Goal: Task Accomplishment & Management: Manage account settings

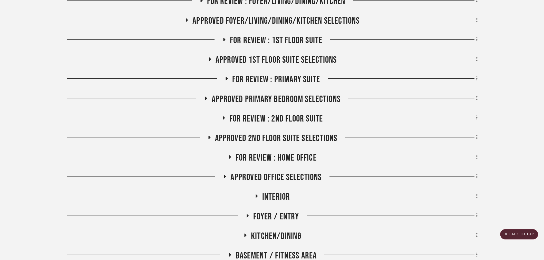
scroll to position [199, 0]
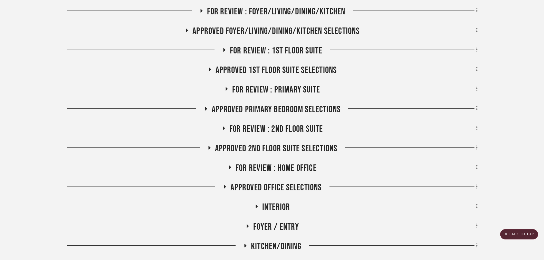
click at [279, 65] on span "Approved 1st Floor Suite Selections" at bounding box center [276, 70] width 121 height 11
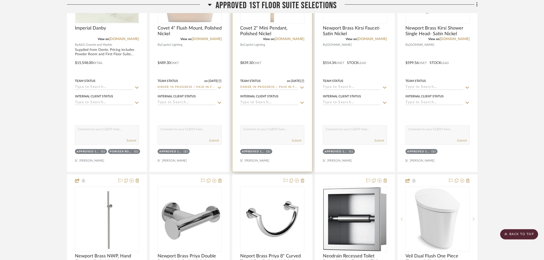
scroll to position [827, 0]
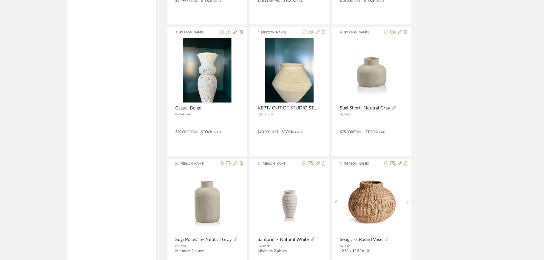
scroll to position [2735, 0]
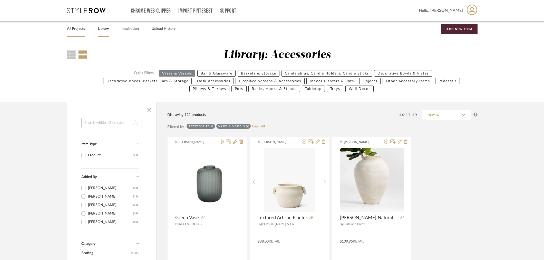
click at [78, 28] on link "All Projects" at bounding box center [76, 28] width 18 height 7
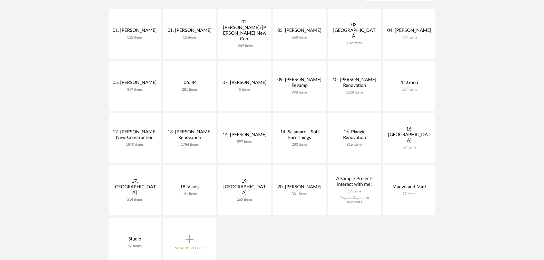
scroll to position [142, 0]
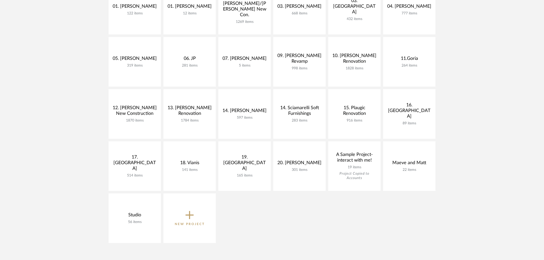
click at [187, 195] on icon at bounding box center [190, 214] width 8 height 11
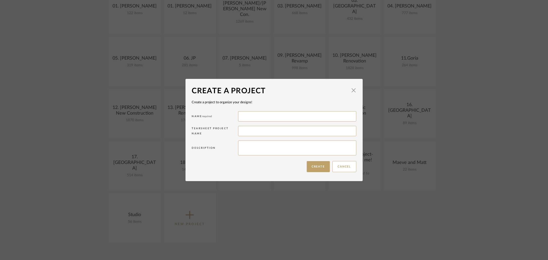
click at [270, 122] on div "Name required" at bounding box center [274, 117] width 164 height 15
click at [270, 116] on input at bounding box center [297, 116] width 118 height 10
type input "10. Vignola"
click at [321, 165] on button "Create" at bounding box center [317, 166] width 23 height 11
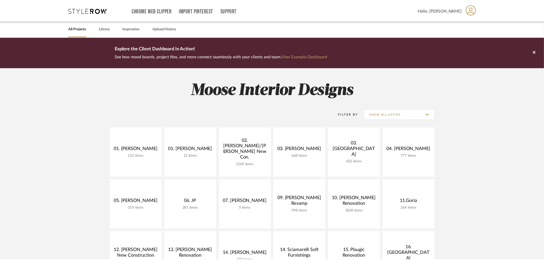
scroll to position [142, 0]
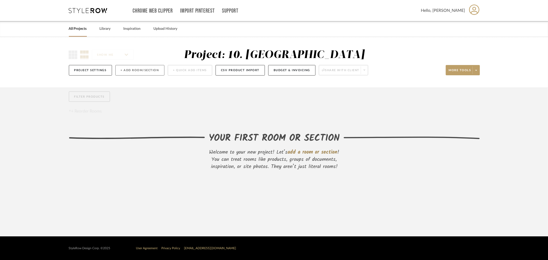
click at [137, 70] on button "+ Add Room/Section" at bounding box center [139, 70] width 49 height 11
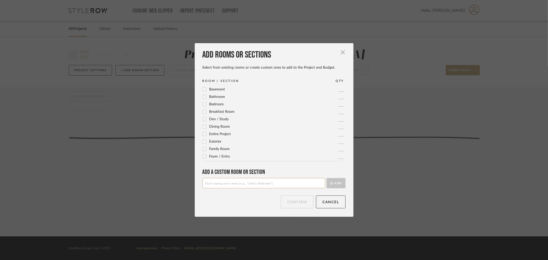
click at [205, 158] on label "Foyer / Entry" at bounding box center [216, 156] width 28 height 4
click at [204, 124] on div "Dining Room" at bounding box center [216, 127] width 28 height 6
click at [204, 127] on icon at bounding box center [205, 127] width 4 height 4
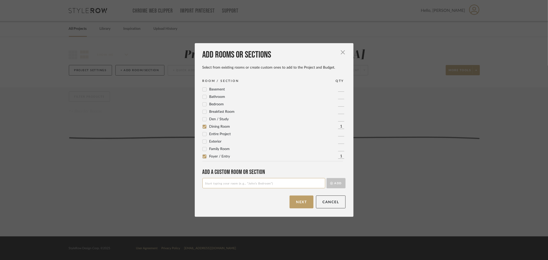
click at [228, 186] on input at bounding box center [263, 183] width 123 height 10
type input "Powder Room"
click at [321, 184] on button "Add" at bounding box center [335, 183] width 19 height 10
click at [214, 181] on input at bounding box center [263, 183] width 123 height 10
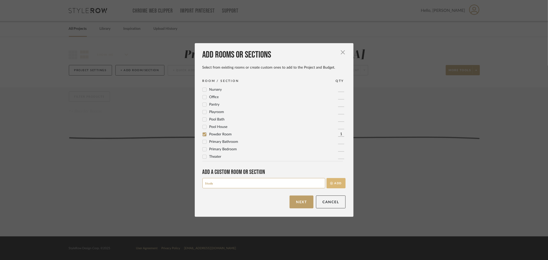
type input "Study"
click at [321, 182] on button "Add" at bounding box center [335, 183] width 19 height 10
click at [219, 180] on input at bounding box center [263, 183] width 123 height 10
type input "Mud Room"
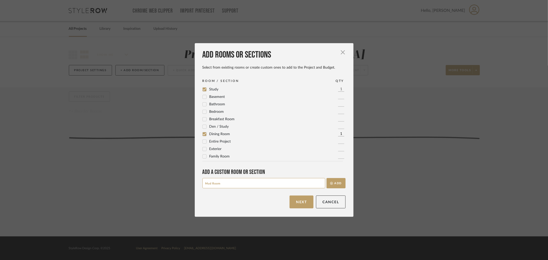
click at [321, 178] on button "Add" at bounding box center [335, 183] width 19 height 10
click at [219, 180] on input at bounding box center [263, 183] width 123 height 10
click at [213, 186] on input at bounding box center [263, 183] width 123 height 10
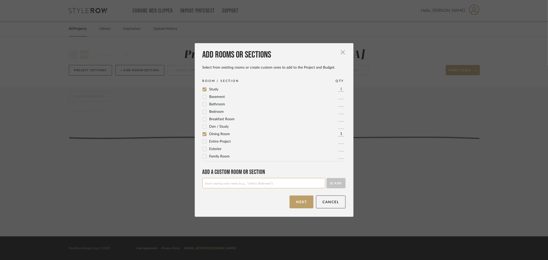
type input "S"
type input "Kitchen / Server"
click at [321, 178] on button "Add" at bounding box center [335, 183] width 19 height 10
click at [209, 186] on input at bounding box center [263, 183] width 123 height 10
type input "Play Room"
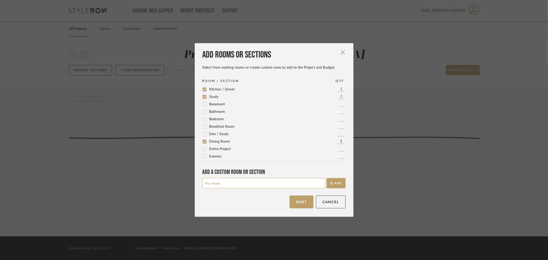
click at [321, 178] on button "Add" at bounding box center [335, 183] width 19 height 10
click at [212, 187] on input at bounding box center [263, 183] width 123 height 10
click at [203, 97] on icon at bounding box center [204, 97] width 3 height 3
drag, startPoint x: 221, startPoint y: 181, endPoint x: 184, endPoint y: 181, distance: 36.7
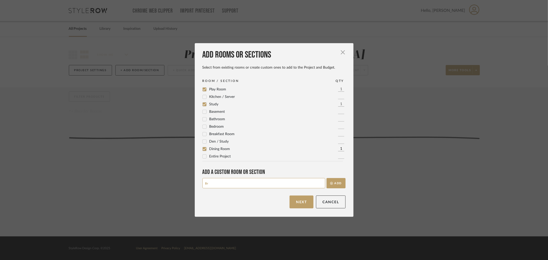
click at [187, 181] on div "Add rooms or sections Select from existing rooms or create custom ones to add t…" at bounding box center [274, 130] width 548 height 260
type input "Kitchen/ Breakfast Nook/ Servers Station"
click at [321, 184] on button "Add" at bounding box center [335, 183] width 19 height 10
click at [239, 184] on input at bounding box center [263, 183] width 123 height 10
type input "g"
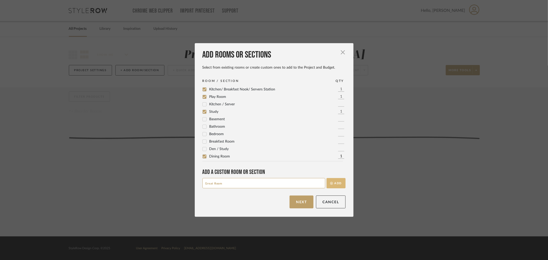
type input "Great Room"
click at [321, 184] on button "Add" at bounding box center [335, 183] width 19 height 10
click at [280, 187] on input at bounding box center [263, 183] width 123 height 10
type input "Master Bedroom"
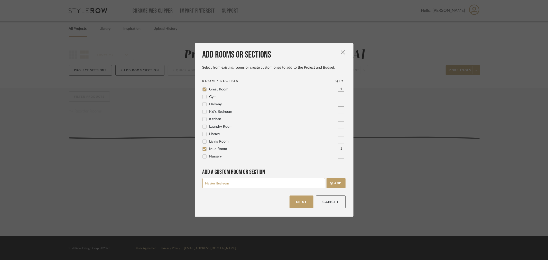
click at [321, 178] on button "Add" at bounding box center [335, 183] width 19 height 10
click at [280, 187] on input at bounding box center [263, 183] width 123 height 10
type input "Master Bathroom"
click at [321, 178] on button "Add" at bounding box center [335, 183] width 19 height 10
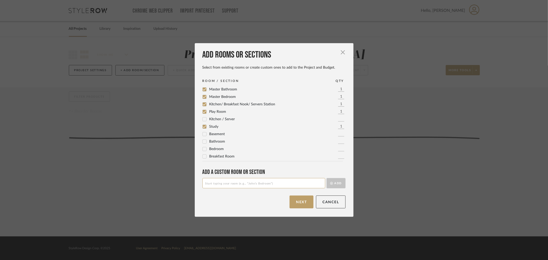
click at [203, 105] on icon at bounding box center [205, 104] width 4 height 4
click at [217, 183] on input at bounding box center [263, 183] width 123 height 10
type input "Kitchen / [PERSON_NAME] Pantry/ Breakfast Nook"
click at [321, 178] on button "Add" at bounding box center [335, 183] width 19 height 10
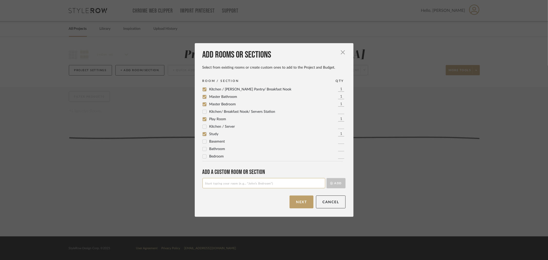
click at [216, 180] on input at bounding box center [263, 183] width 123 height 10
type input "Sun Room"
click at [217, 182] on input "Sun Room" at bounding box center [263, 183] width 123 height 10
click at [321, 184] on button "Add" at bounding box center [335, 183] width 19 height 10
click at [237, 185] on input at bounding box center [263, 183] width 123 height 10
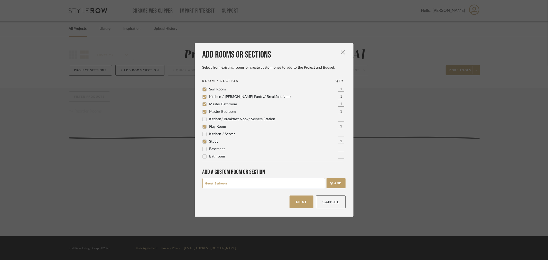
type input "Guest Bedroom"
drag, startPoint x: 334, startPoint y: 185, endPoint x: 330, endPoint y: 185, distance: 4.4
click at [321, 185] on button "Add" at bounding box center [335, 183] width 19 height 10
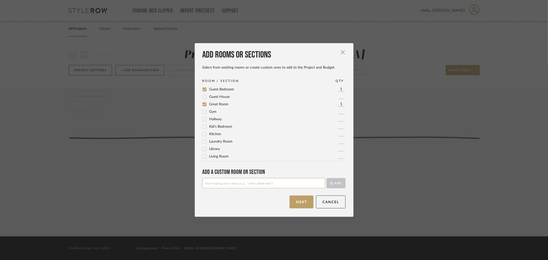
click at [282, 188] on input at bounding box center [263, 183] width 123 height 10
type input "Guest Bathroom"
click at [321, 178] on button "Add" at bounding box center [335, 183] width 19 height 10
type input "[PERSON_NAME]'s Bedroom"
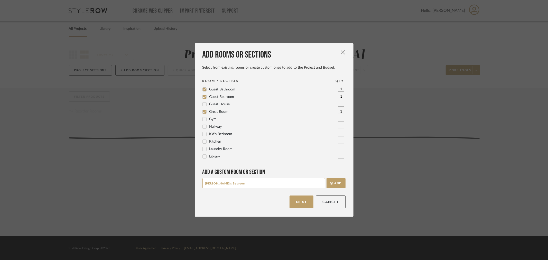
click at [321, 178] on button "Add" at bounding box center [335, 183] width 19 height 10
type input "Jack & [PERSON_NAME] Bathroom"
click at [321, 178] on button "Add" at bounding box center [335, 183] width 19 height 10
type input "G"
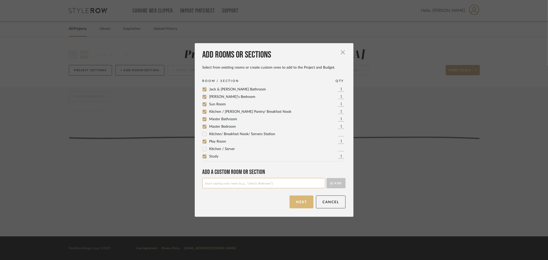
click at [301, 195] on button "Next" at bounding box center [301, 201] width 24 height 13
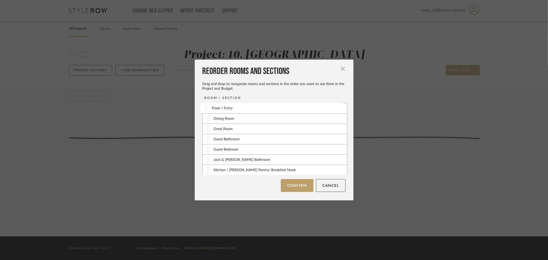
drag, startPoint x: 205, startPoint y: 120, endPoint x: 204, endPoint y: 108, distance: 11.8
drag, startPoint x: 205, startPoint y: 171, endPoint x: 207, endPoint y: 118, distance: 52.6
drag, startPoint x: 205, startPoint y: 144, endPoint x: 207, endPoint y: 110, distance: 33.9
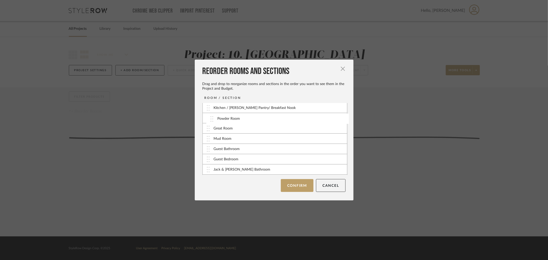
scroll to position [18, 0]
drag, startPoint x: 207, startPoint y: 138, endPoint x: 241, endPoint y: 139, distance: 33.9
drag, startPoint x: 204, startPoint y: 155, endPoint x: 217, endPoint y: 140, distance: 19.8
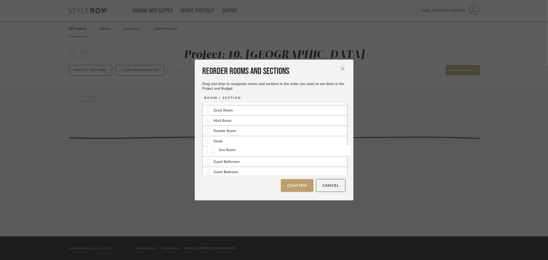
drag, startPoint x: 204, startPoint y: 161, endPoint x: 211, endPoint y: 152, distance: 11.6
click at [207, 165] on img at bounding box center [208, 164] width 3 height 6
drag, startPoint x: 206, startPoint y: 173, endPoint x: 208, endPoint y: 122, distance: 50.6
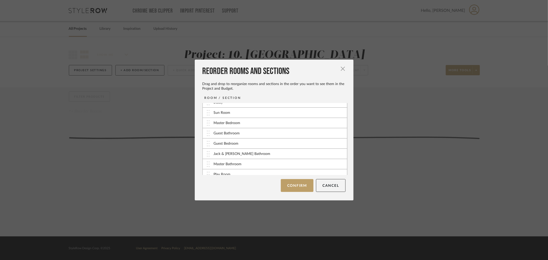
scroll to position [70, 0]
drag, startPoint x: 208, startPoint y: 164, endPoint x: 208, endPoint y: 132, distance: 31.6
drag, startPoint x: 207, startPoint y: 169, endPoint x: 238, endPoint y: 137, distance: 44.7
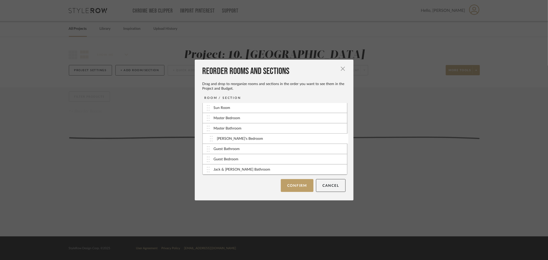
drag, startPoint x: 208, startPoint y: 171, endPoint x: 213, endPoint y: 140, distance: 31.4
drag, startPoint x: 207, startPoint y: 169, endPoint x: 207, endPoint y: 146, distance: 23.1
drag, startPoint x: 208, startPoint y: 170, endPoint x: 207, endPoint y: 159, distance: 11.3
click at [291, 184] on button "Confirm" at bounding box center [297, 185] width 33 height 13
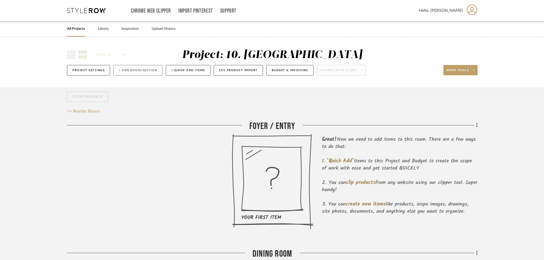
click at [127, 72] on button "+ Add Room/Section" at bounding box center [137, 70] width 49 height 11
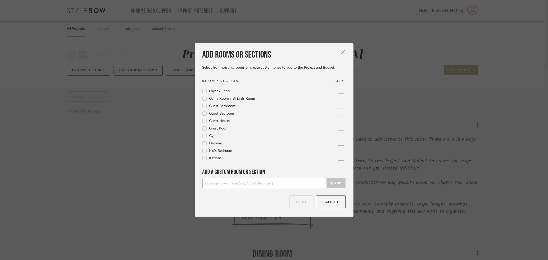
scroll to position [85, 0]
click at [222, 144] on span "Laundry Room" at bounding box center [220, 145] width 23 height 4
click at [293, 195] on button "Next" at bounding box center [301, 201] width 24 height 13
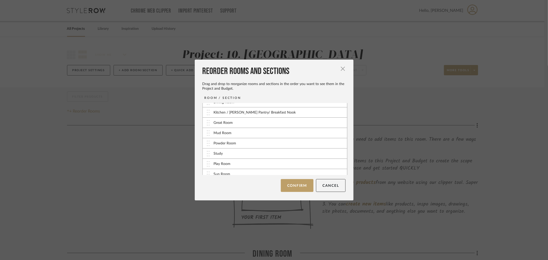
scroll to position [93, 0]
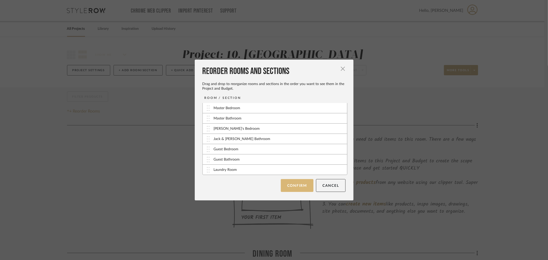
click at [291, 187] on button "Confirm" at bounding box center [297, 185] width 33 height 13
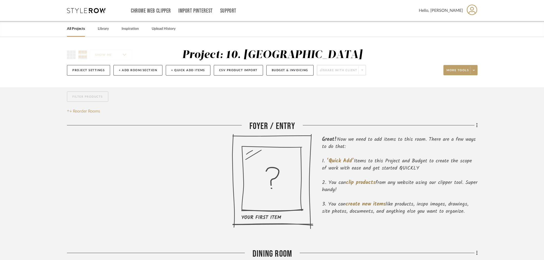
click at [321, 68] on div "SHOW ME Project: 10. Vignola Project Settings + Add Room/Section + Quick Add It…" at bounding box center [272, 64] width 426 height 30
click at [321, 70] on span at bounding box center [473, 70] width 7 height 8
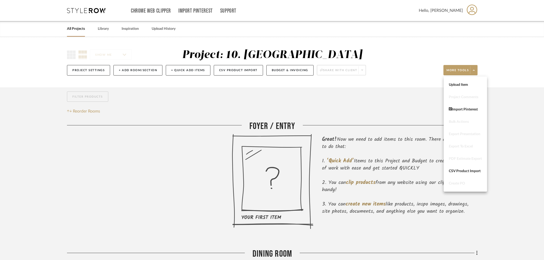
click at [321, 41] on div at bounding box center [272, 130] width 544 height 260
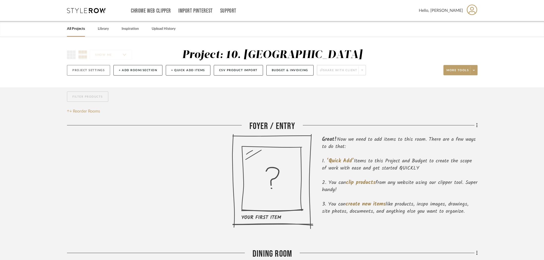
click at [89, 72] on button "Project Settings" at bounding box center [88, 70] width 43 height 11
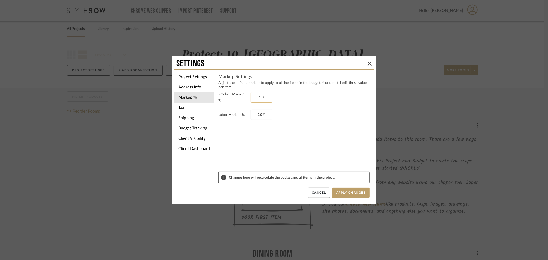
click at [264, 98] on input "30" at bounding box center [262, 97] width 22 height 10
type input "0%"
click at [306, 127] on form "Product Markup %: 0% Labor Markup %: 20%" at bounding box center [293, 131] width 151 height 80
click at [185, 105] on li "Tax" at bounding box center [194, 107] width 40 height 10
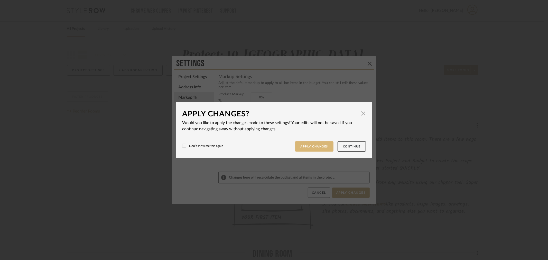
click at [320, 143] on button "Apply Changes" at bounding box center [314, 146] width 39 height 11
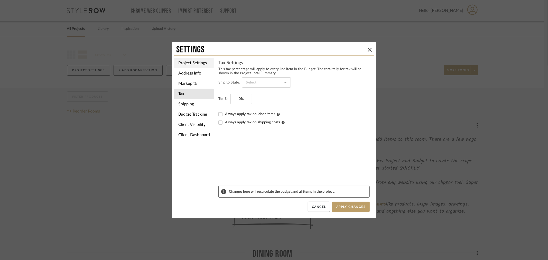
click at [195, 62] on li "Project Settings" at bounding box center [194, 63] width 40 height 10
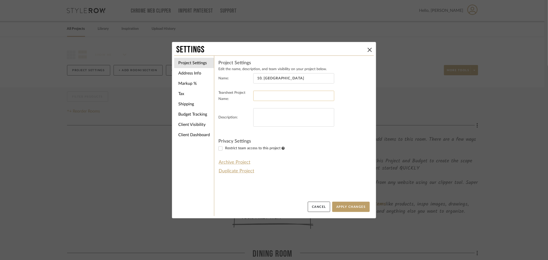
click at [276, 92] on input at bounding box center [293, 96] width 81 height 10
type input "New Build"
click at [200, 129] on li "Client Visibility" at bounding box center [194, 124] width 40 height 10
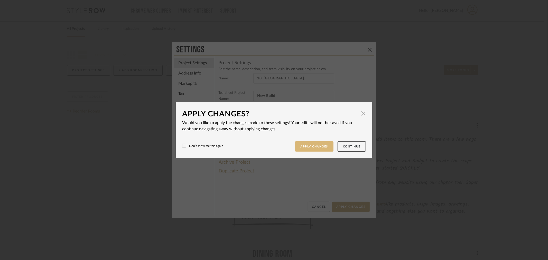
click at [321, 144] on button "Apply Changes" at bounding box center [314, 146] width 39 height 11
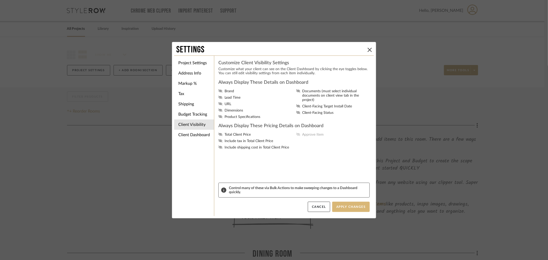
click at [321, 195] on button "Apply Changes" at bounding box center [350, 207] width 37 height 10
click at [321, 195] on dialog-content "Settings Project Settings Address Info Markup % Tax Shipping Budget Tracking Cl…" at bounding box center [274, 130] width 204 height 176
click at [321, 195] on button "Apply Changes" at bounding box center [350, 207] width 37 height 10
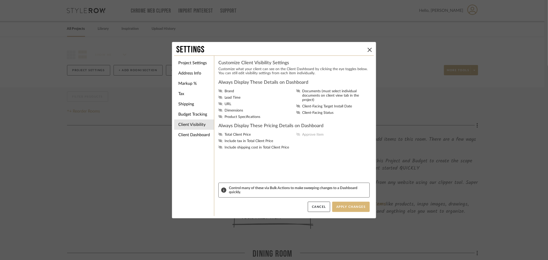
click at [321, 195] on button "Apply Changes" at bounding box center [350, 207] width 37 height 10
click at [200, 83] on li "Markup %" at bounding box center [194, 83] width 40 height 10
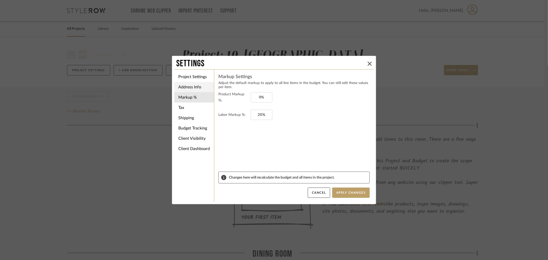
click at [195, 88] on li "Address Info" at bounding box center [194, 87] width 40 height 10
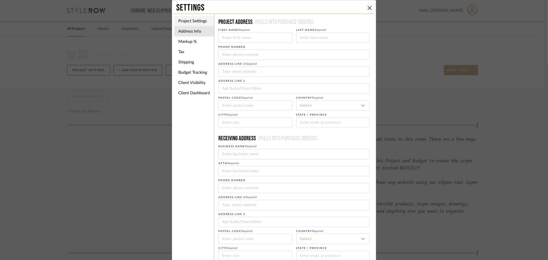
click at [192, 19] on li "Project Settings" at bounding box center [194, 21] width 40 height 10
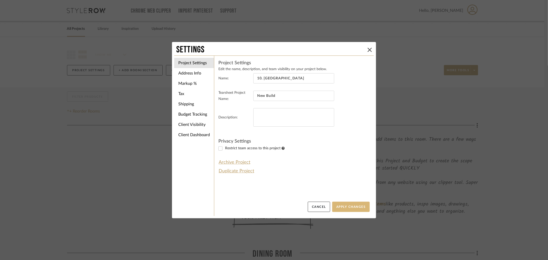
click at [321, 195] on button "Apply Changes" at bounding box center [350, 207] width 37 height 10
click at [321, 49] on icon at bounding box center [369, 50] width 4 height 4
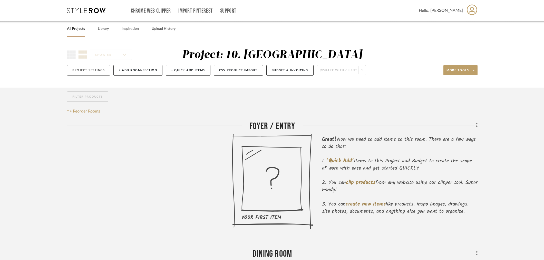
click at [98, 70] on button "Project Settings" at bounding box center [88, 70] width 43 height 11
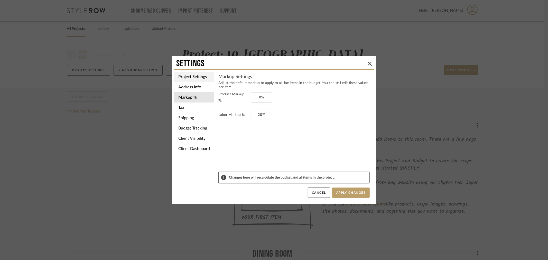
click at [190, 78] on li "Project Settings" at bounding box center [194, 77] width 40 height 10
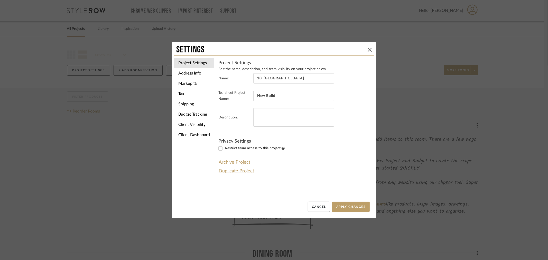
click at [321, 48] on icon at bounding box center [369, 50] width 4 height 4
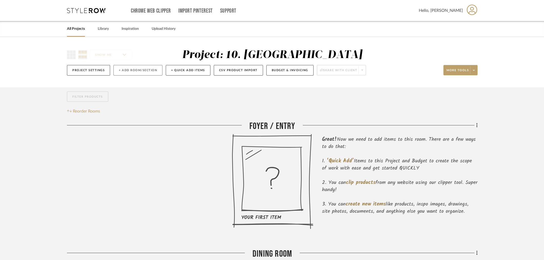
click at [156, 71] on button "+ Add Room/Section" at bounding box center [137, 70] width 49 height 11
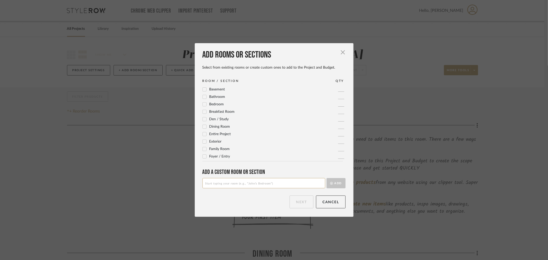
click at [205, 140] on label "Exterior" at bounding box center [211, 141] width 19 height 4
click at [301, 195] on button "Next" at bounding box center [301, 201] width 24 height 13
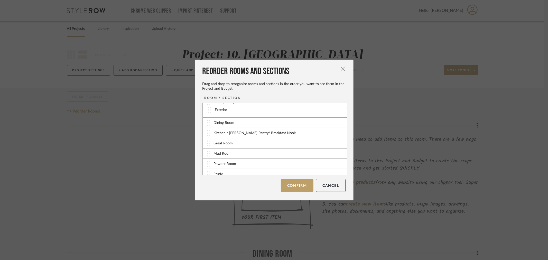
scroll to position [0, 0]
drag, startPoint x: 205, startPoint y: 171, endPoint x: 208, endPoint y: 112, distance: 59.6
click at [294, 187] on button "Confirm" at bounding box center [297, 185] width 33 height 13
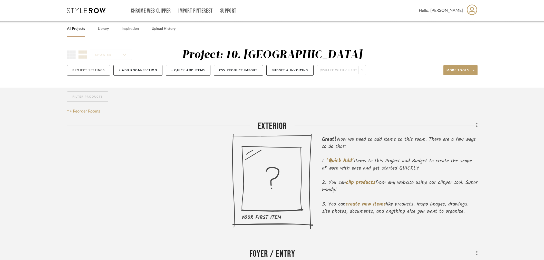
click at [95, 71] on button "Project Settings" at bounding box center [88, 70] width 43 height 11
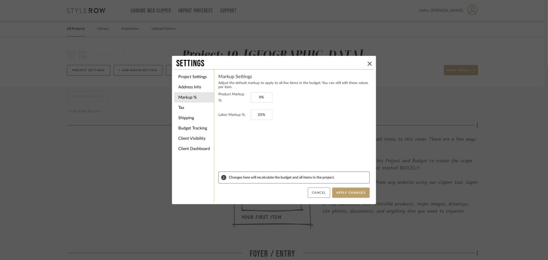
click at [314, 191] on button "Cancel" at bounding box center [319, 192] width 22 height 10
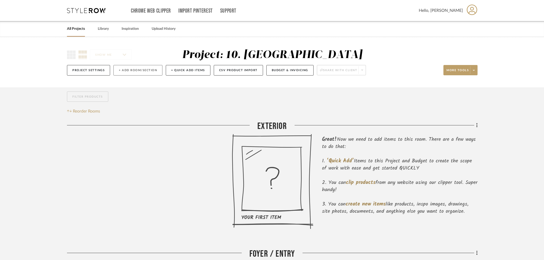
click at [142, 66] on button "+ Add Room/Section" at bounding box center [137, 70] width 49 height 11
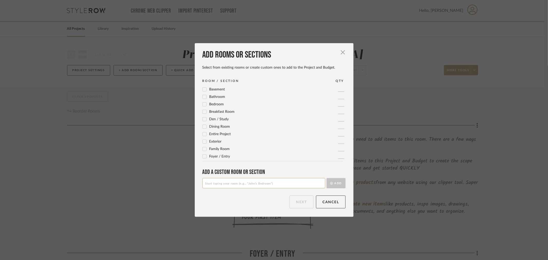
click at [240, 183] on input at bounding box center [263, 183] width 123 height 10
type input "Will not use"
click at [321, 186] on button "Add" at bounding box center [335, 183] width 19 height 10
click at [276, 184] on input at bounding box center [263, 183] width 123 height 10
type input "S"
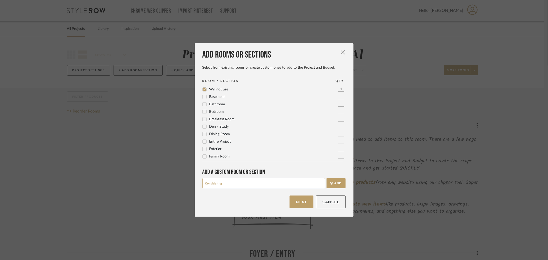
type input "Considering"
click at [321, 178] on button "Add" at bounding box center [335, 183] width 19 height 10
type input "Cabinet Features"
click at [321, 178] on button "Add" at bounding box center [335, 183] width 19 height 10
click at [296, 195] on button "Next" at bounding box center [301, 201] width 24 height 13
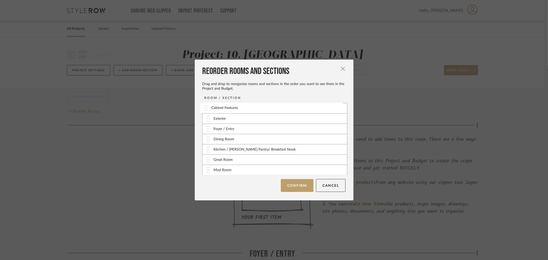
drag, startPoint x: 206, startPoint y: 150, endPoint x: 206, endPoint y: 108, distance: 41.3
click at [285, 187] on button "Confirm" at bounding box center [297, 185] width 33 height 13
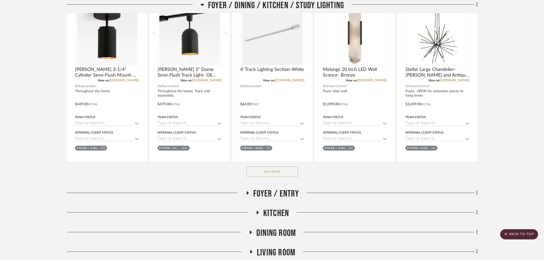
scroll to position [533, 0]
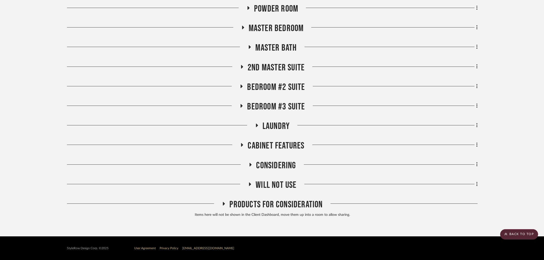
drag, startPoint x: 510, startPoint y: 96, endPoint x: 483, endPoint y: 229, distance: 136.3
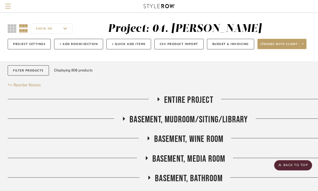
scroll to position [0, 0]
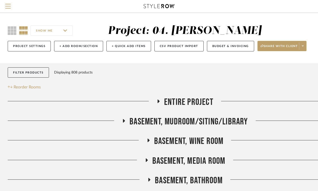
click at [188, 103] on span "Entire Project" at bounding box center [188, 102] width 49 height 11
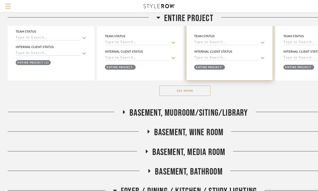
scroll to position [228, 0]
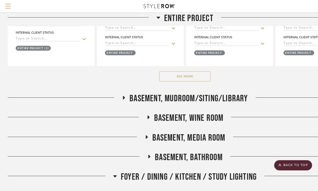
click at [190, 78] on button "See More" at bounding box center [184, 76] width 51 height 10
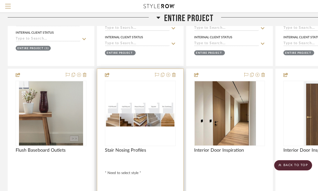
click at [139, 122] on img "0" at bounding box center [141, 113] width 70 height 26
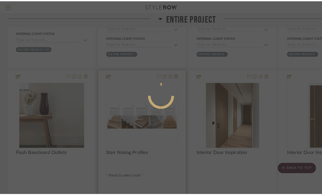
scroll to position [0, 0]
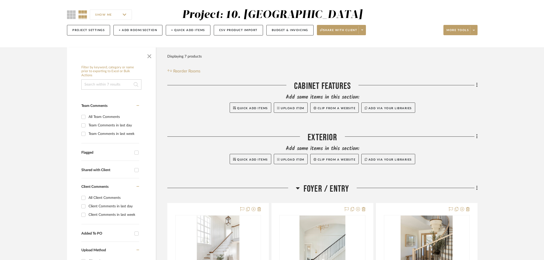
scroll to position [85, 0]
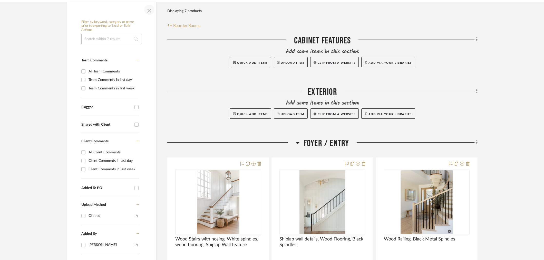
click at [148, 13] on span "button" at bounding box center [149, 10] width 12 height 12
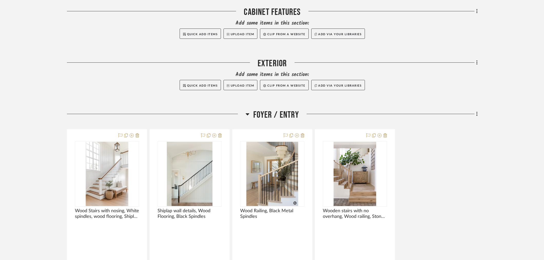
scroll to position [142, 0]
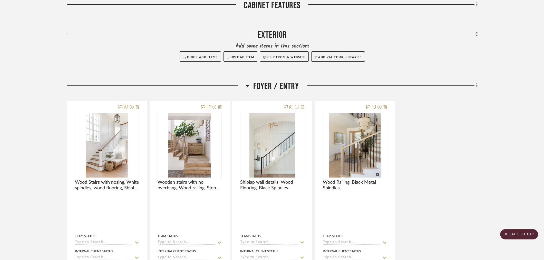
click at [270, 84] on span "Foyer / Entry" at bounding box center [276, 86] width 46 height 11
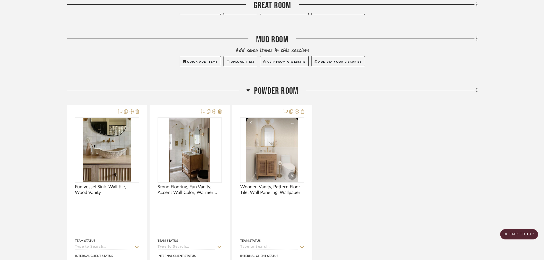
scroll to position [399, 0]
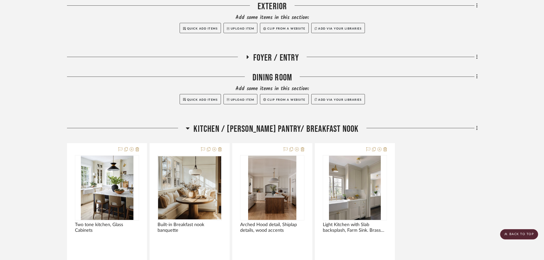
scroll to position [199, 0]
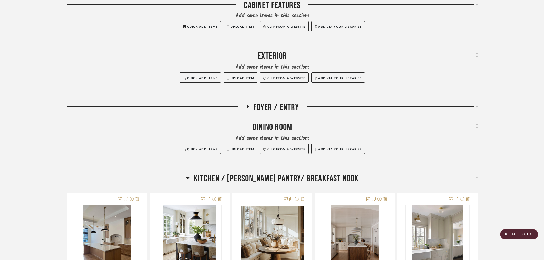
scroll to position [142, 0]
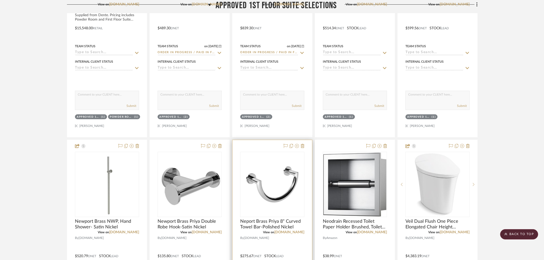
scroll to position [827, 0]
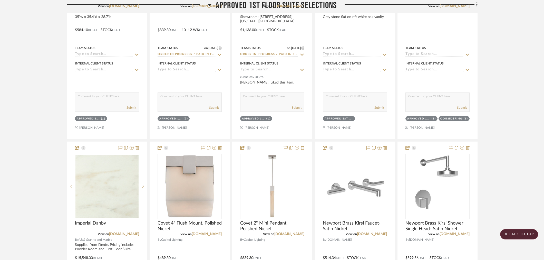
drag, startPoint x: 55, startPoint y: 104, endPoint x: 55, endPoint y: 61, distance: 43.6
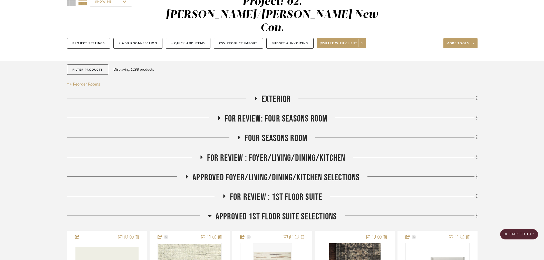
scroll to position [57, 0]
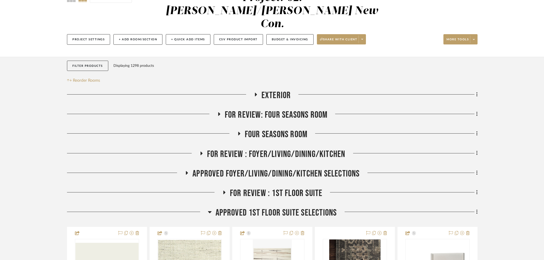
click at [266, 207] on span "Approved 1st Floor Suite Selections" at bounding box center [276, 212] width 121 height 11
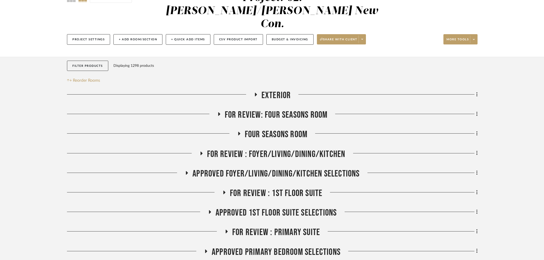
click at [262, 149] on span "FOR REVIEW : Foyer/Living/Dining/Kitchen" at bounding box center [276, 154] width 138 height 11
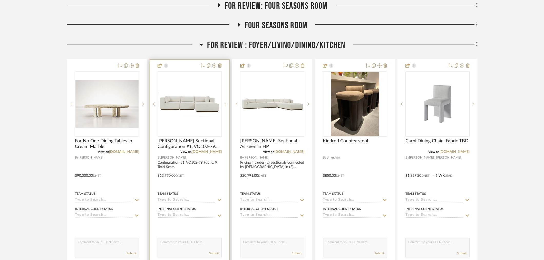
scroll to position [171, 0]
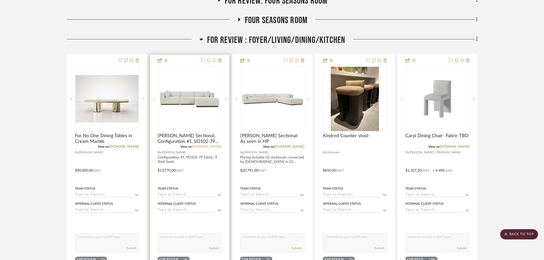
click at [208, 145] on link "rowefurniture.com" at bounding box center [207, 147] width 30 height 4
click at [191, 133] on span "Dimitry Sectional, Configuration #1, VO102-79 Fabric, 9 Total Seats" at bounding box center [190, 138] width 64 height 11
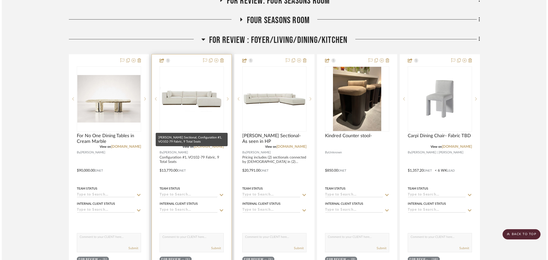
scroll to position [0, 0]
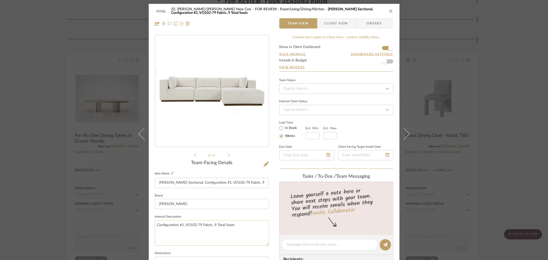
click at [250, 230] on textarea "Configuration #1, VO102-79 Fabric, 9 Total Seats" at bounding box center [212, 232] width 114 height 25
click at [156, 230] on textarea "Configuration #1, VO102-79 Fabric, 9 Total Seats; fabric current as iof 8/12" at bounding box center [212, 232] width 114 height 25
type textarea "Configuration #1, VO102-79 Fabric, 9 Total Seats; fabric current as of 8/12"
click at [168, 246] on sr-form-field "Internal Description Configuration #1, VO102-79 Fabric, 9 Total Seats; fabric c…" at bounding box center [212, 231] width 114 height 36
click at [34, 202] on div "02. Mazzarelli/Rothstein New Con. FOR REVIEW : Foyer/Living/Dining/Kitchen Dimi…" at bounding box center [274, 130] width 548 height 260
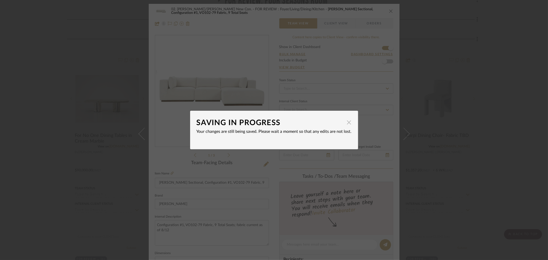
click at [349, 118] on span "button" at bounding box center [349, 122] width 10 height 10
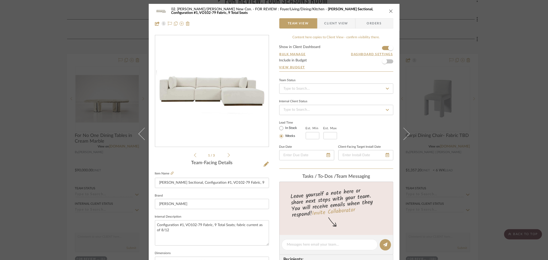
click at [225, 168] on div "Team-Facing Details Item Name Dimitry Sectional, Configuration #1, VO102-79 Fab…" at bounding box center [212, 246] width 114 height 172
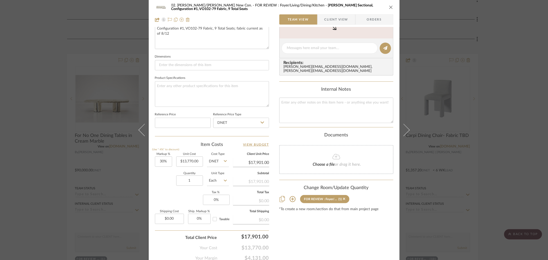
scroll to position [218, 0]
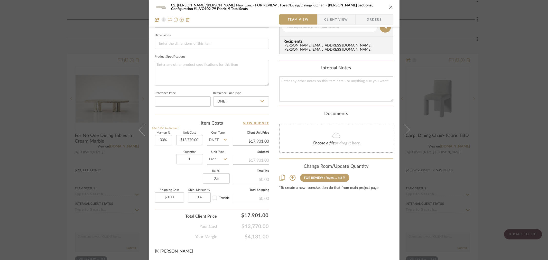
click at [501, 160] on div "02. Mazzarelli/Rothstein New Con. FOR REVIEW : Foyer/Living/Dining/Kitchen Dimi…" at bounding box center [274, 130] width 548 height 260
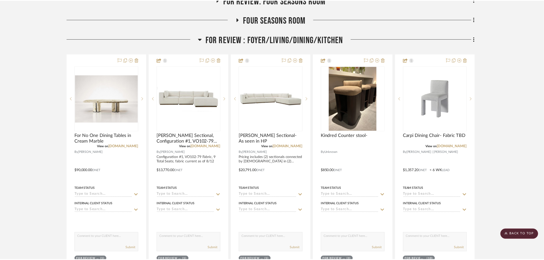
scroll to position [171, 0]
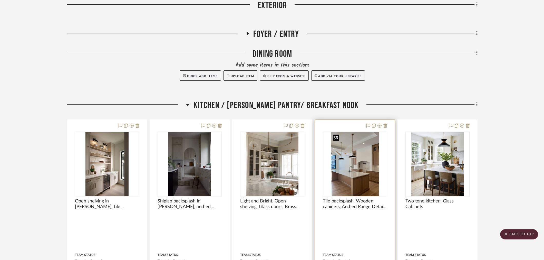
scroll to position [342, 0]
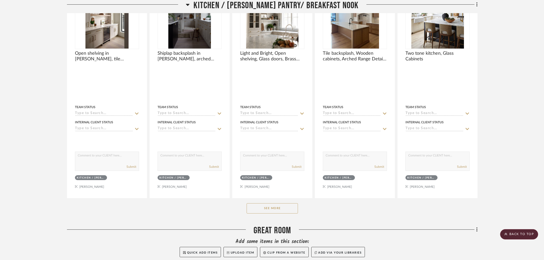
click at [286, 208] on button "See More" at bounding box center [272, 208] width 51 height 10
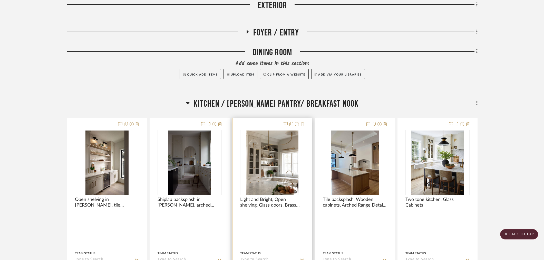
scroll to position [142, 0]
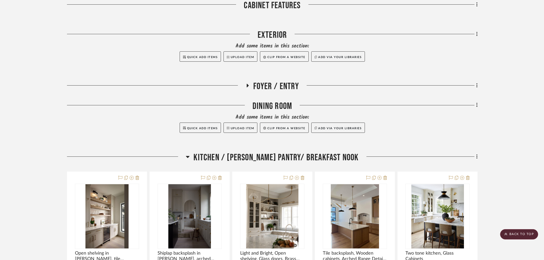
click at [273, 157] on span "Kitchen / [PERSON_NAME] Pantry/ Breakfast Nook" at bounding box center [276, 157] width 165 height 11
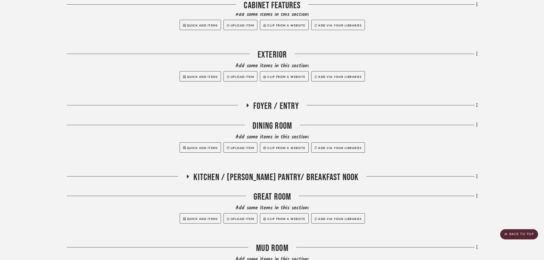
scroll to position [28, 0]
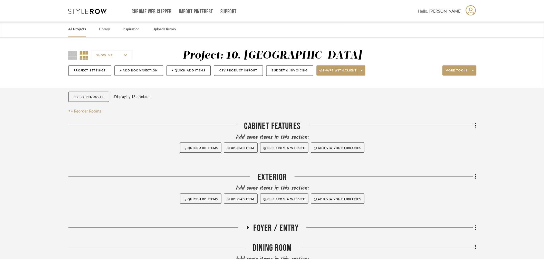
scroll to position [28, 0]
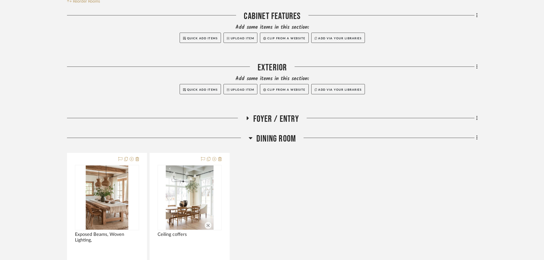
scroll to position [114, 0]
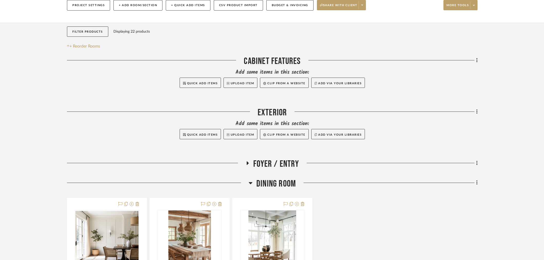
scroll to position [85, 0]
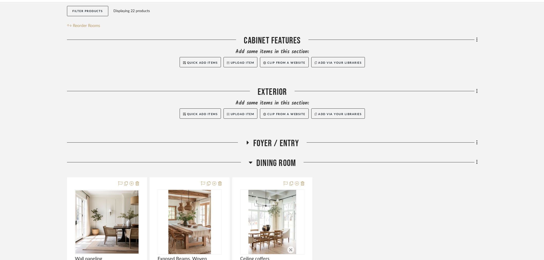
click at [277, 160] on span "Dining Room" at bounding box center [276, 163] width 40 height 11
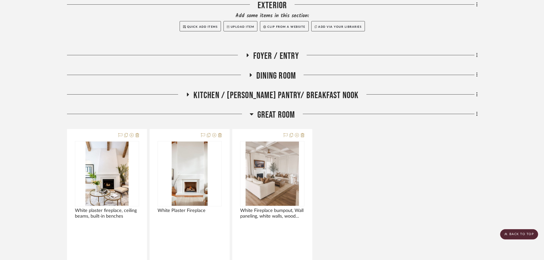
scroll to position [199, 0]
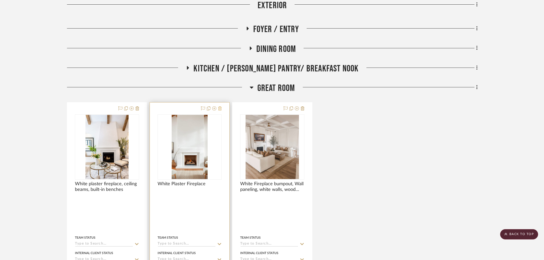
click at [219, 109] on icon at bounding box center [220, 108] width 4 height 4
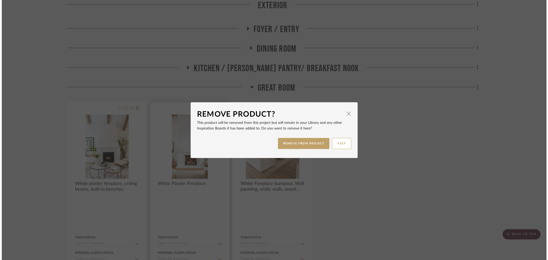
scroll to position [0, 0]
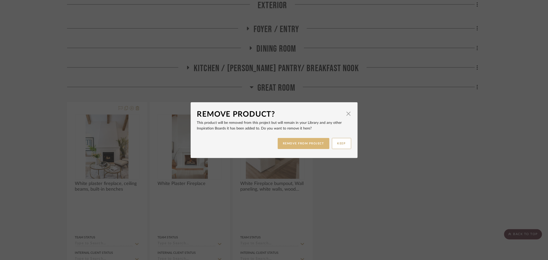
click at [306, 144] on button "REMOVE FROM PROJECT" at bounding box center [303, 143] width 52 height 11
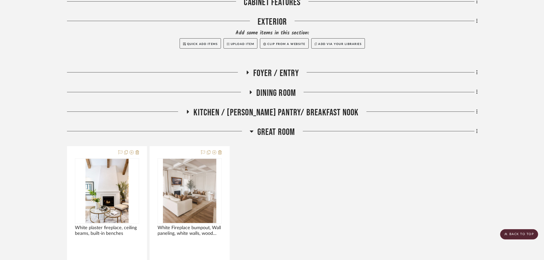
scroll to position [142, 0]
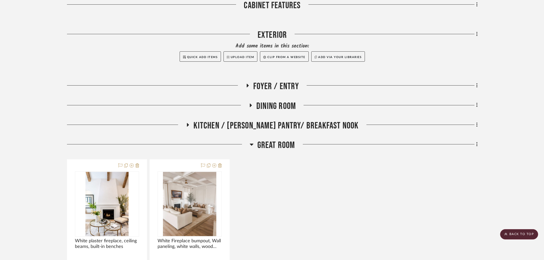
click at [277, 144] on span "Great Room" at bounding box center [276, 145] width 38 height 11
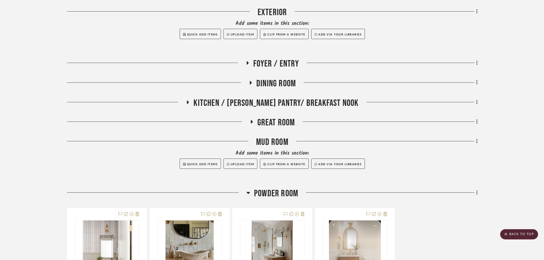
scroll to position [171, 0]
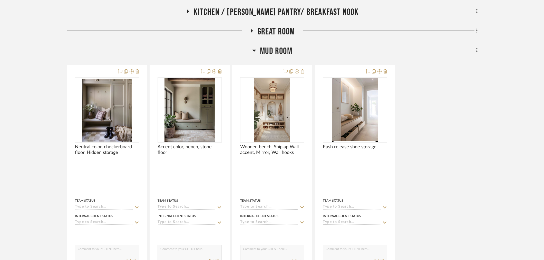
scroll to position [285, 0]
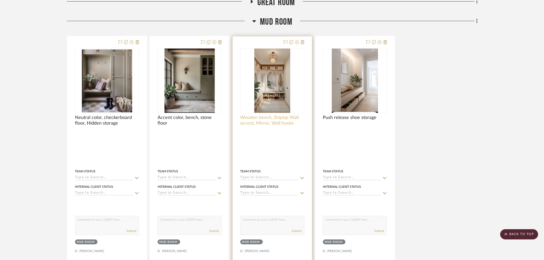
click at [263, 122] on span "Wooden bench, Shiplap Wall accent, Mirror, Wall hooks" at bounding box center [272, 120] width 64 height 11
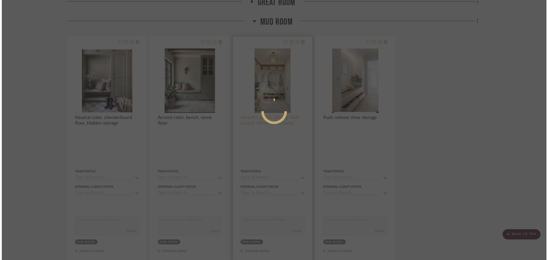
scroll to position [0, 0]
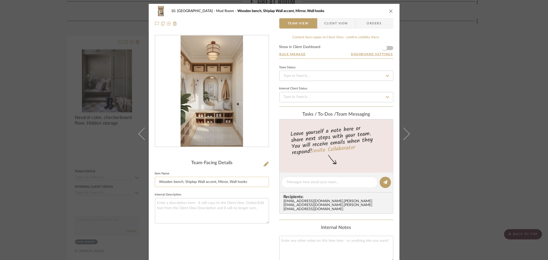
click at [253, 183] on input "Wooden bench, Shiplap Wall accent, Mirror, Wall hooks" at bounding box center [212, 182] width 114 height 10
type input "Wooden bench, Shiplap Wall accent, Mirror, Open storage"
click at [241, 246] on div "Team-Facing Details Item Name Wooden bench, Shiplap Wall accent, Mirror, Open s…" at bounding box center [212, 192] width 114 height 314
click at [240, 243] on div "Team-Facing Details Item Name Wooden bench, Shiplap Wall accent, Mirror, Open s…" at bounding box center [212, 192] width 114 height 314
click at [445, 165] on div "10. Vignola Mud Room Wooden bench, Shiplap Wall accent, Mirror, Open storage Te…" at bounding box center [274, 130] width 548 height 260
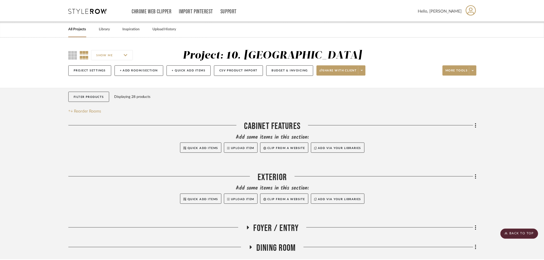
scroll to position [285, 0]
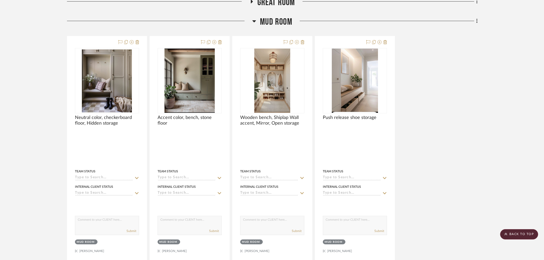
click at [458, 166] on div "Neutral color, checkerboard floor, Hidden storage Team Status Internal Client S…" at bounding box center [272, 149] width 411 height 226
click at [279, 26] on span "Mud Room" at bounding box center [276, 21] width 32 height 11
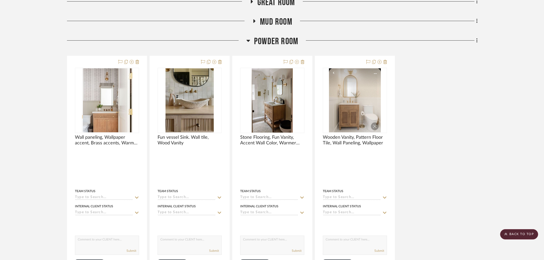
click at [273, 41] on span "Powder Room" at bounding box center [276, 41] width 44 height 11
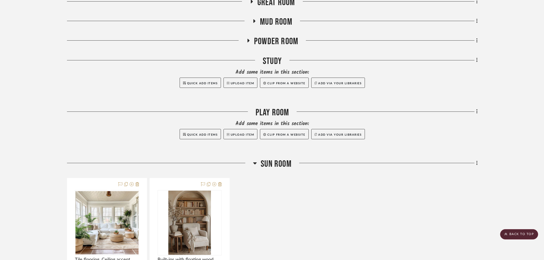
click at [277, 160] on span "Sun Room" at bounding box center [276, 163] width 31 height 11
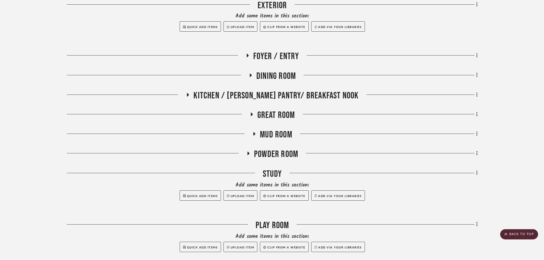
scroll to position [171, 0]
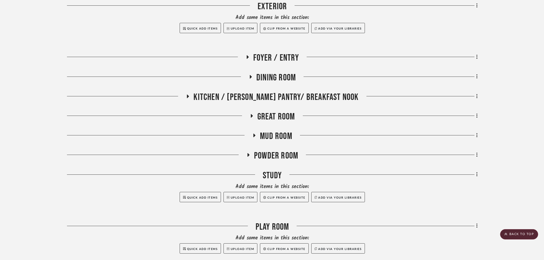
click at [235, 100] on span "Kitchen / [PERSON_NAME] Pantry/ Breakfast Nook" at bounding box center [276, 97] width 165 height 11
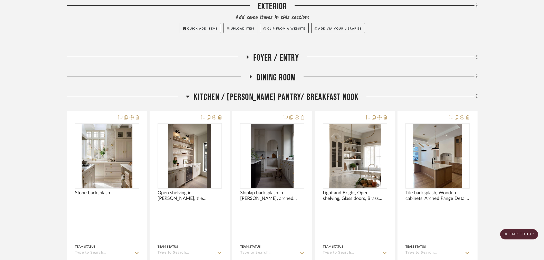
click at [271, 93] on span "Kitchen / [PERSON_NAME] Pantry/ Breakfast Nook" at bounding box center [276, 97] width 165 height 11
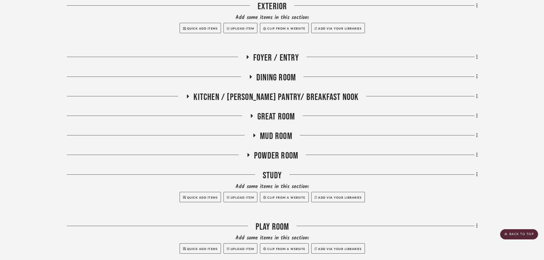
click at [271, 75] on span "Dining Room" at bounding box center [276, 77] width 40 height 11
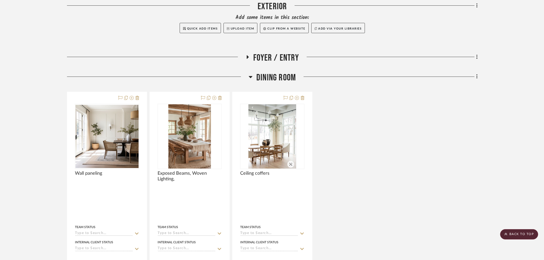
click at [284, 78] on span "Dining Room" at bounding box center [276, 77] width 40 height 11
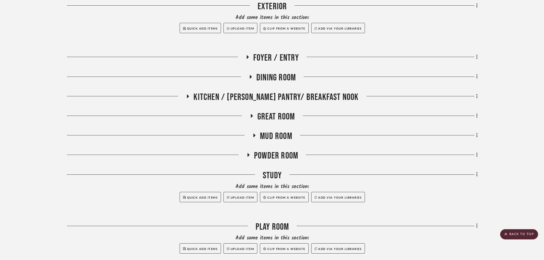
click at [284, 99] on span "Kitchen / [PERSON_NAME] Pantry/ Breakfast Nook" at bounding box center [276, 97] width 165 height 11
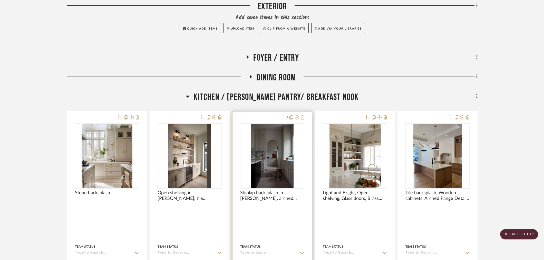
click at [0, 0] on img at bounding box center [0, 0] width 0 height 0
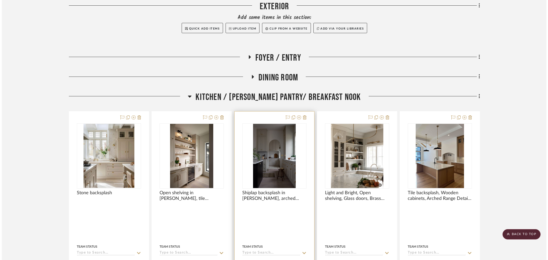
scroll to position [0, 0]
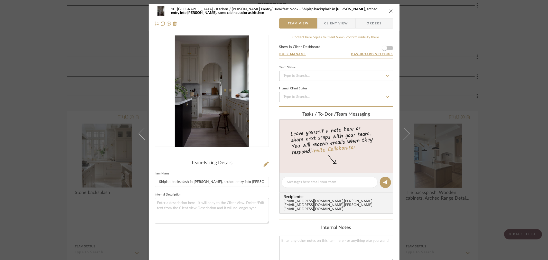
click at [216, 99] on img "0" at bounding box center [212, 90] width 74 height 111
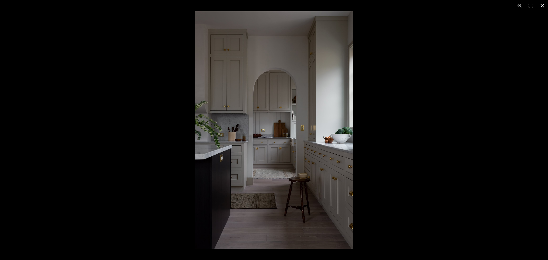
click at [440, 149] on div at bounding box center [469, 141] width 548 height 260
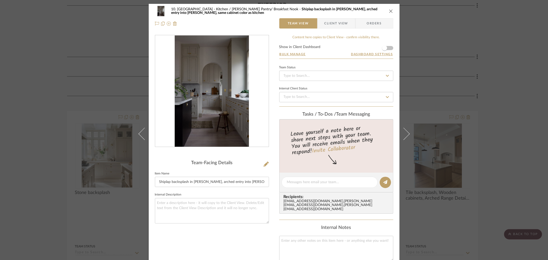
click at [471, 158] on div "10. Vignola Kitchen / Butler's Pantry/ Breakfast Nook Shiplap backsplash in But…" at bounding box center [274, 130] width 548 height 260
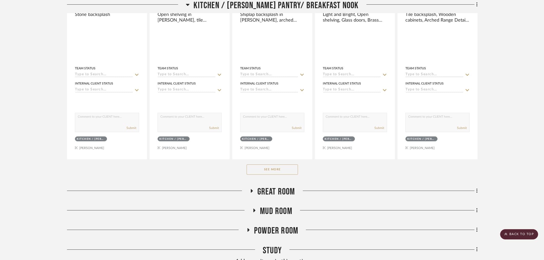
scroll to position [285, 0]
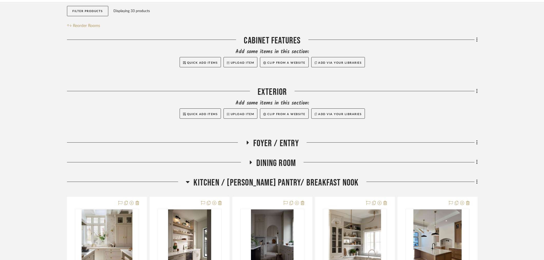
scroll to position [142, 0]
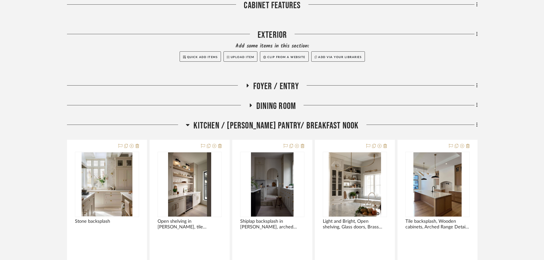
click at [244, 129] on span "Kitchen / [PERSON_NAME] Pantry/ Breakfast Nook" at bounding box center [276, 125] width 165 height 11
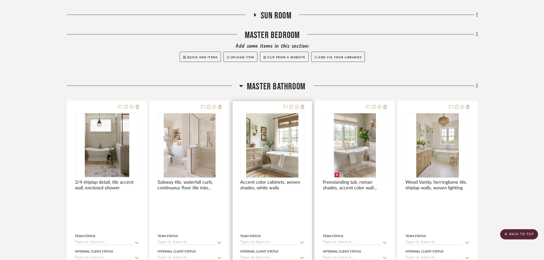
scroll to position [428, 0]
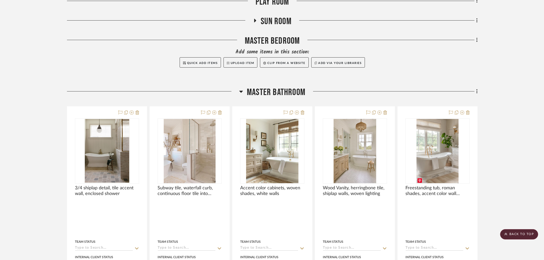
click at [293, 91] on span "Master Bathroom" at bounding box center [276, 92] width 59 height 11
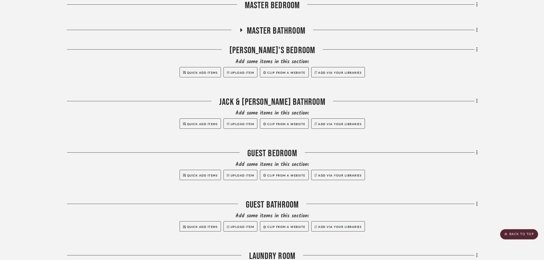
scroll to position [542, 0]
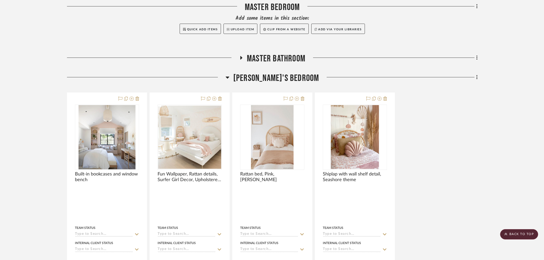
scroll to position [456, 0]
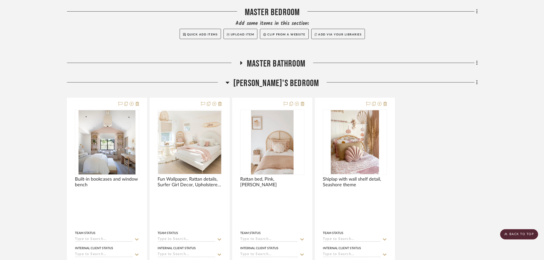
click at [273, 81] on span "[PERSON_NAME]'s Bedroom" at bounding box center [276, 83] width 86 height 11
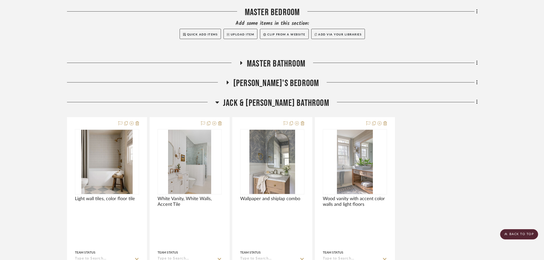
click at [288, 100] on span "Jack & [PERSON_NAME] Bathroom" at bounding box center [276, 103] width 106 height 11
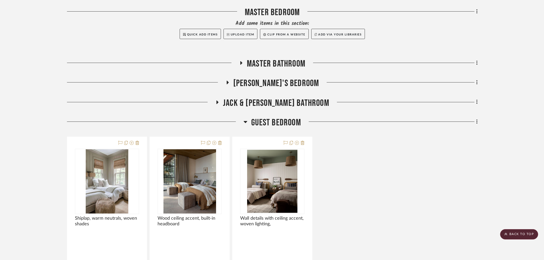
click at [283, 119] on span "Guest Bedroom" at bounding box center [276, 122] width 50 height 11
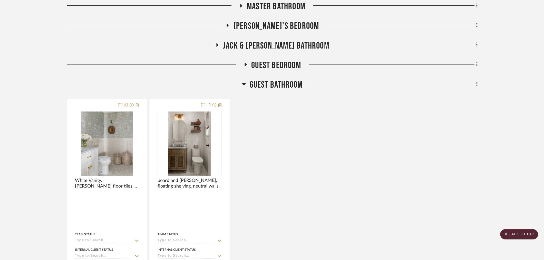
click at [276, 83] on span "Guest Bathroom" at bounding box center [276, 84] width 53 height 11
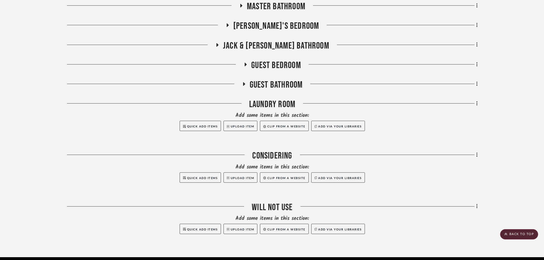
scroll to position [534, 0]
